Goal: Book appointment/travel/reservation

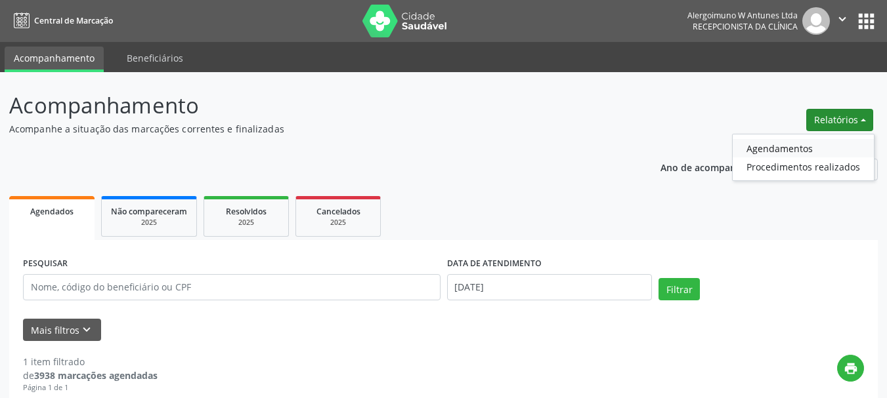
click at [808, 142] on link "Agendamentos" at bounding box center [802, 148] width 141 height 18
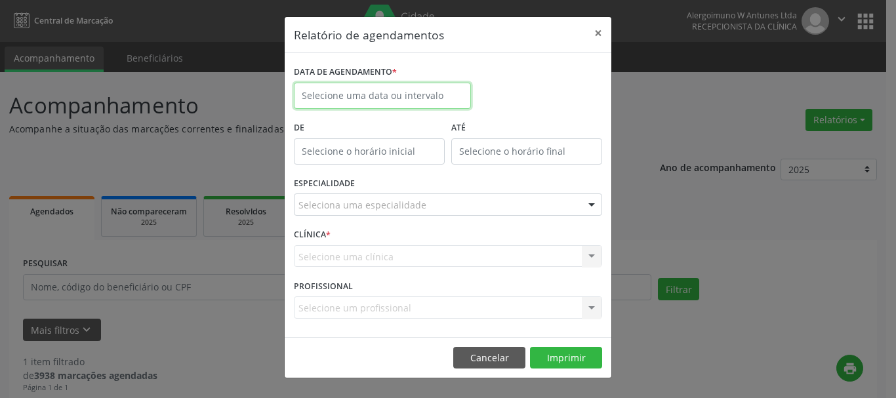
click at [342, 96] on input "text" at bounding box center [382, 96] width 177 height 26
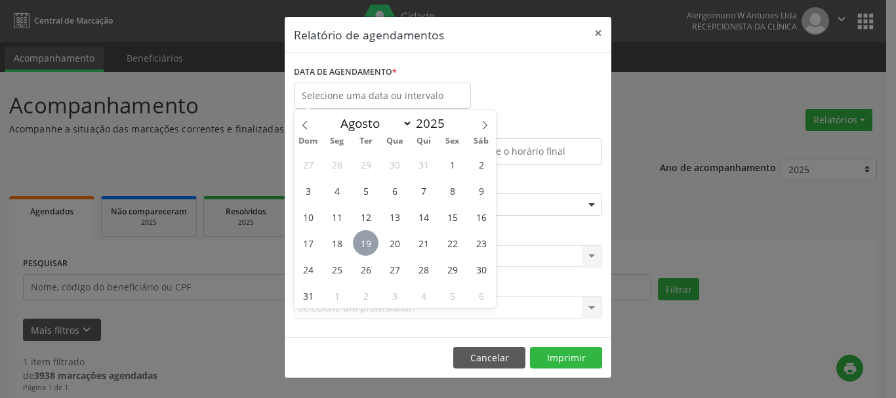
click at [369, 240] on span "19" at bounding box center [366, 243] width 26 height 26
type input "[DATE]"
click at [369, 240] on span "19" at bounding box center [366, 243] width 26 height 26
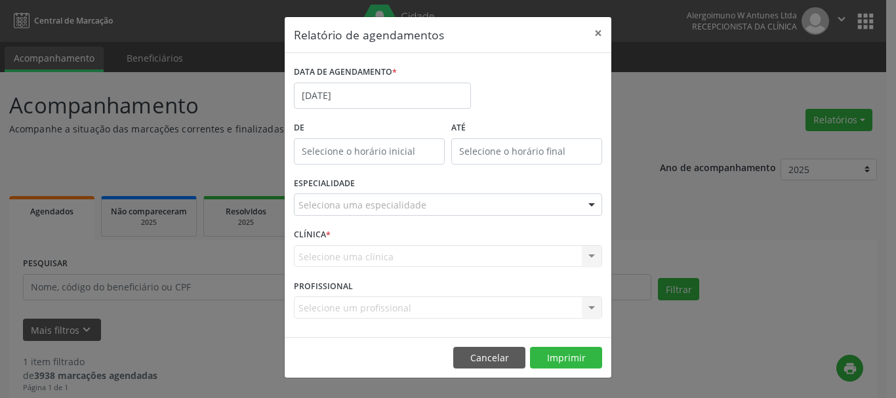
type input "12:00"
click at [362, 144] on input "12:00" at bounding box center [369, 151] width 151 height 26
click at [585, 75] on div "DATA DE AGENDAMENTO * [DATE]" at bounding box center [448, 90] width 315 height 56
click at [598, 31] on button "×" at bounding box center [598, 33] width 26 height 32
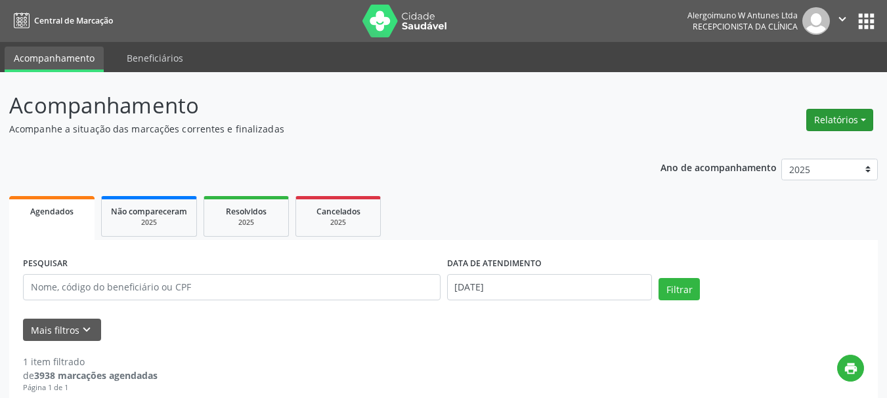
click at [820, 127] on button "Relatórios" at bounding box center [839, 120] width 67 height 22
click at [827, 141] on link "Agendamentos" at bounding box center [802, 148] width 141 height 18
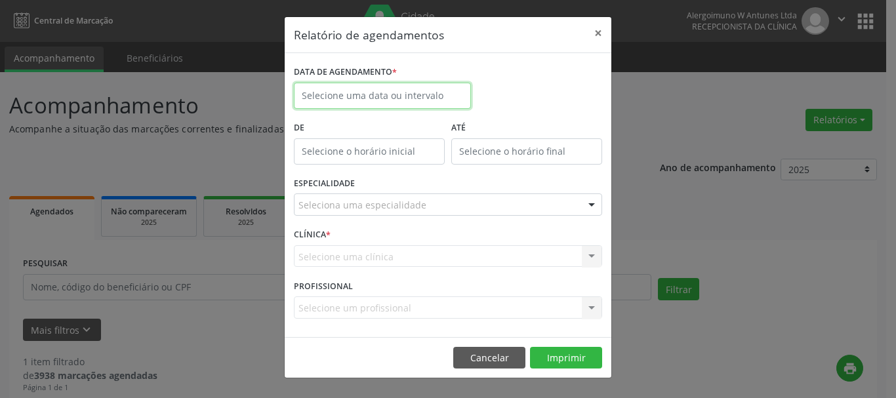
click at [394, 98] on input "text" at bounding box center [382, 96] width 177 height 26
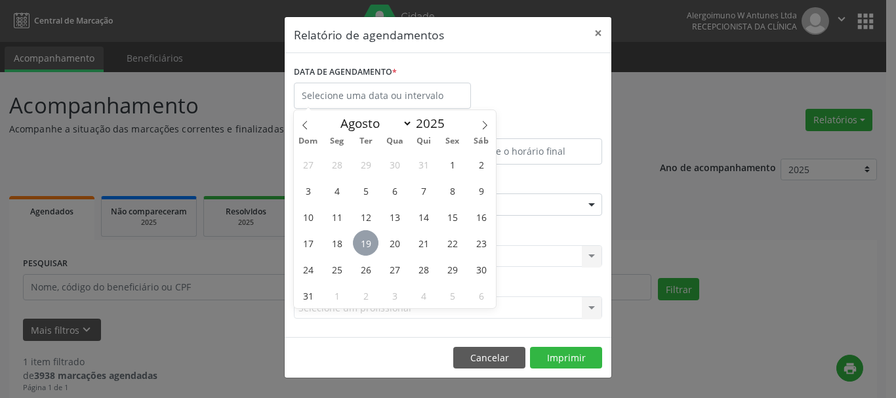
click at [372, 241] on span "19" at bounding box center [366, 243] width 26 height 26
type input "[DATE]"
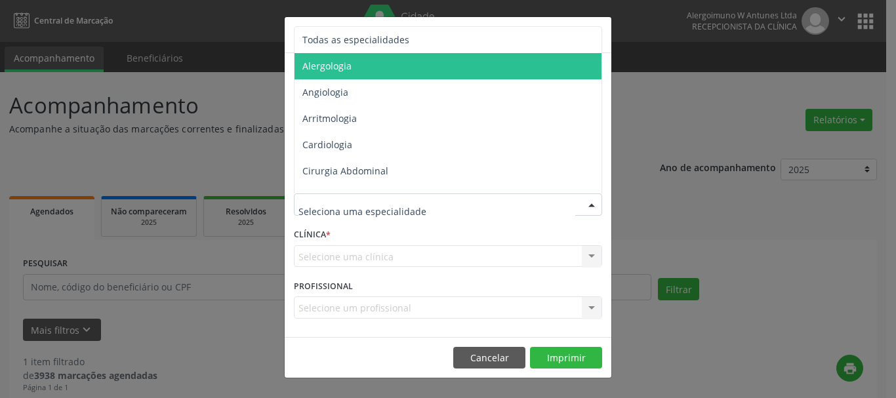
click at [438, 77] on span "Alergologia" at bounding box center [449, 66] width 309 height 26
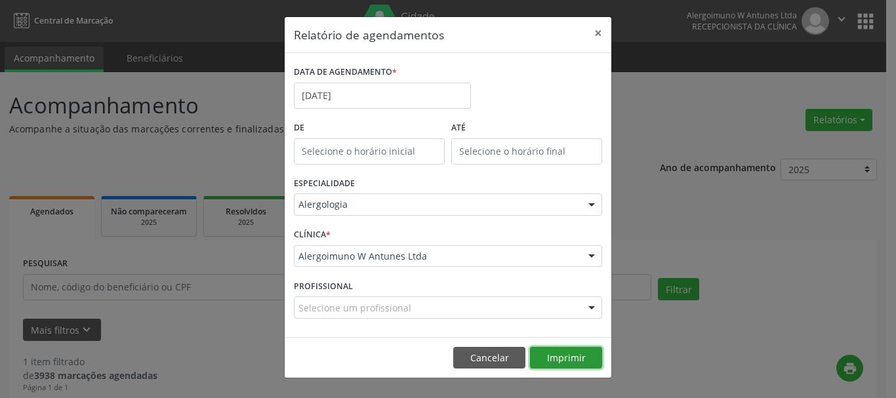
click at [555, 356] on button "Imprimir" at bounding box center [566, 358] width 72 height 22
